Goal: Find specific page/section: Find specific page/section

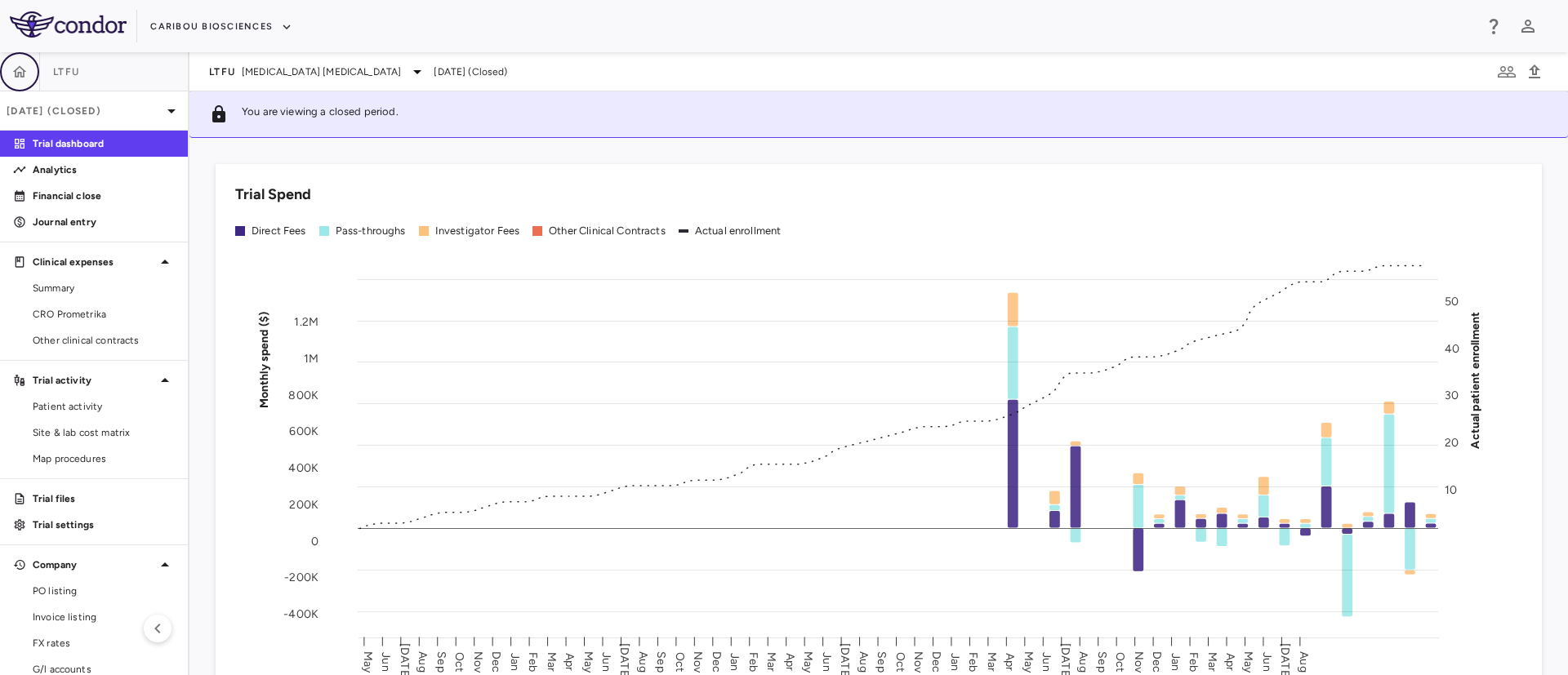
click at [17, 67] on icon "button" at bounding box center [19, 72] width 17 height 17
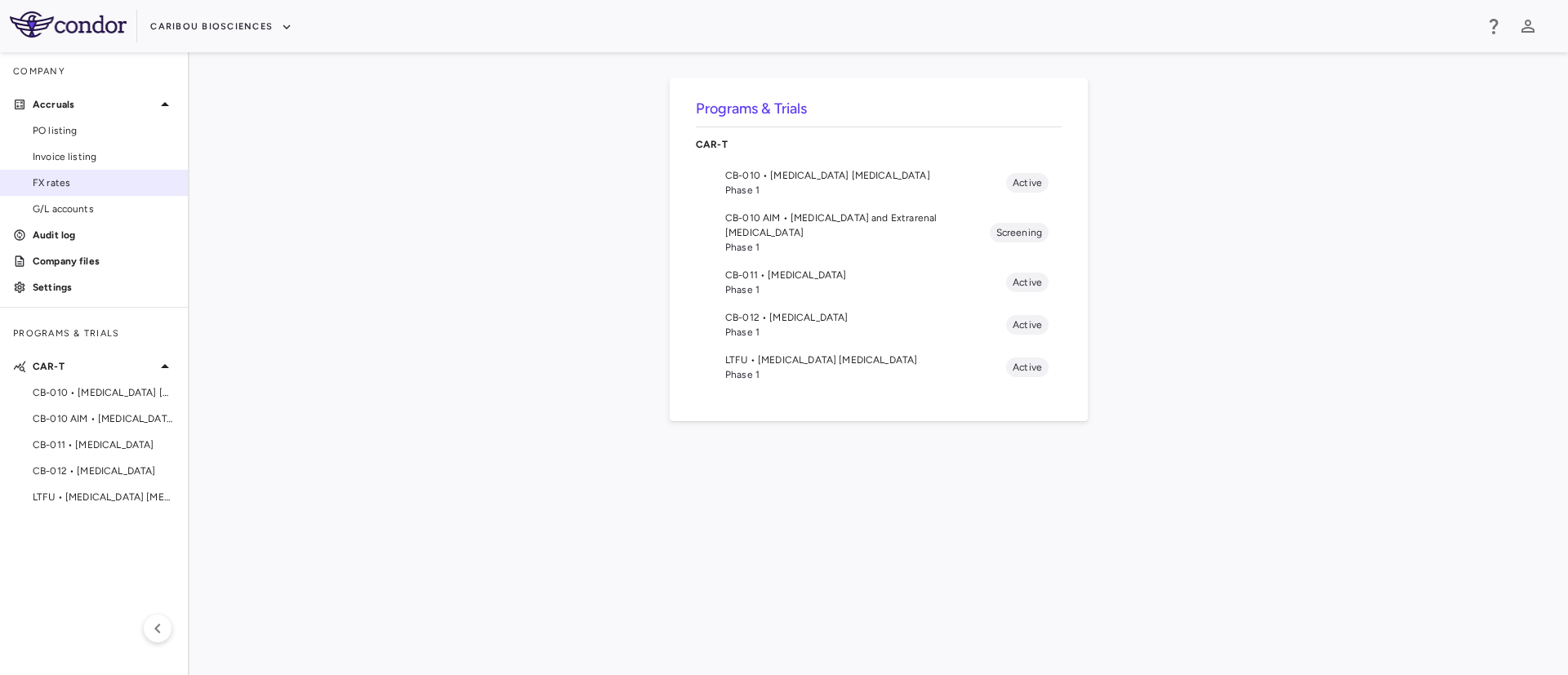
click at [59, 184] on span "FX rates" at bounding box center [104, 183] width 143 height 15
